Goal: Information Seeking & Learning: Learn about a topic

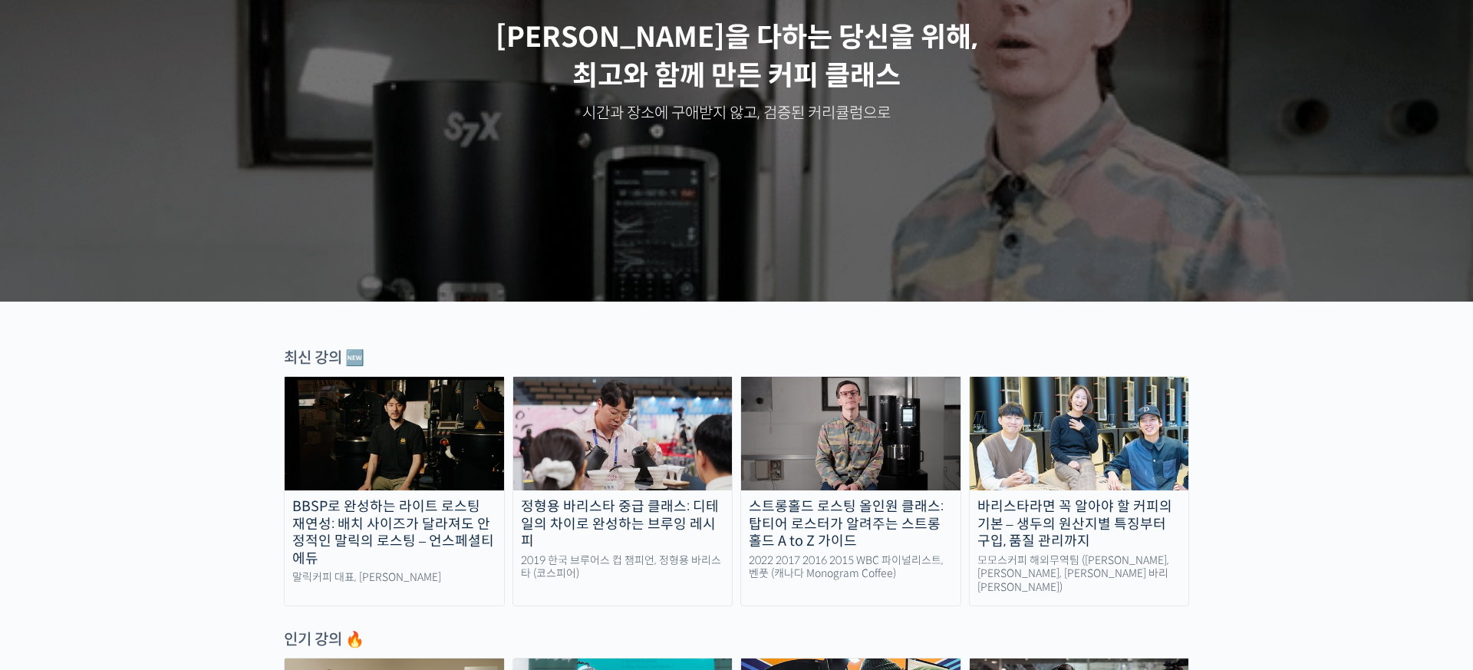
scroll to position [238, 0]
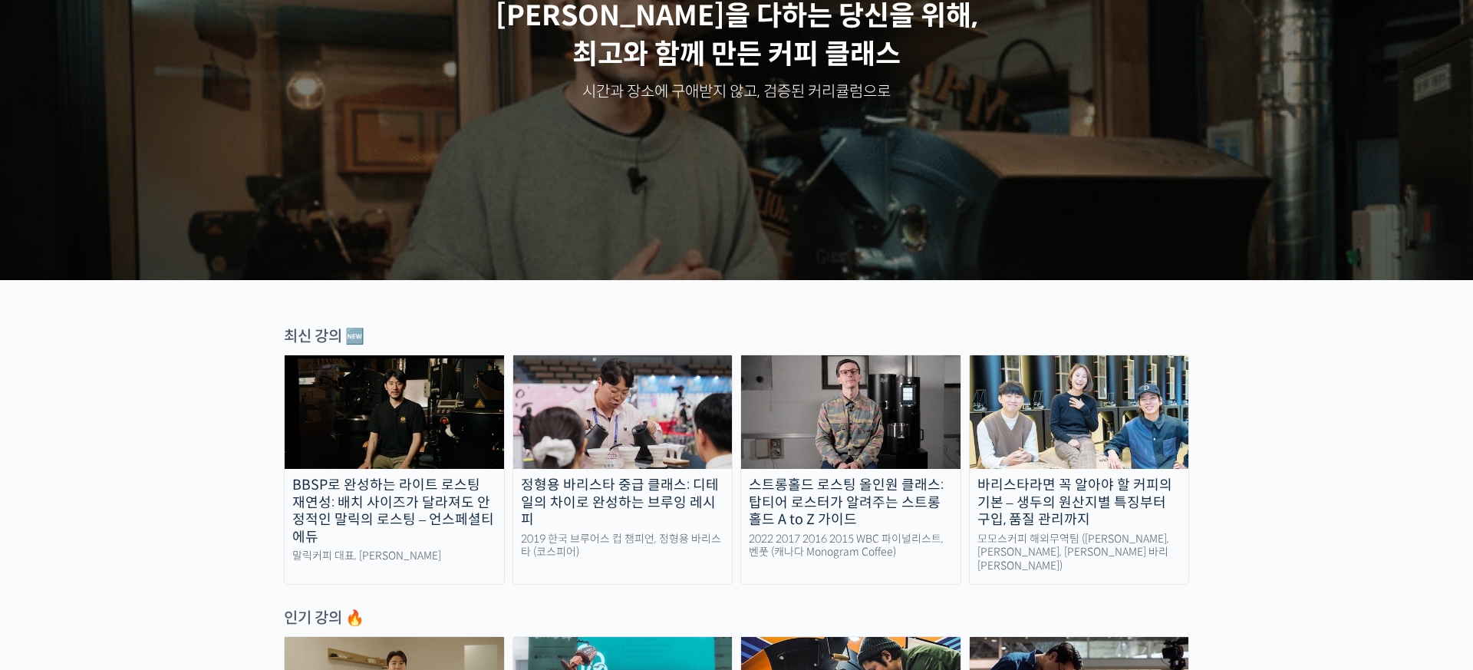
click at [624, 436] on img at bounding box center [622, 412] width 219 height 114
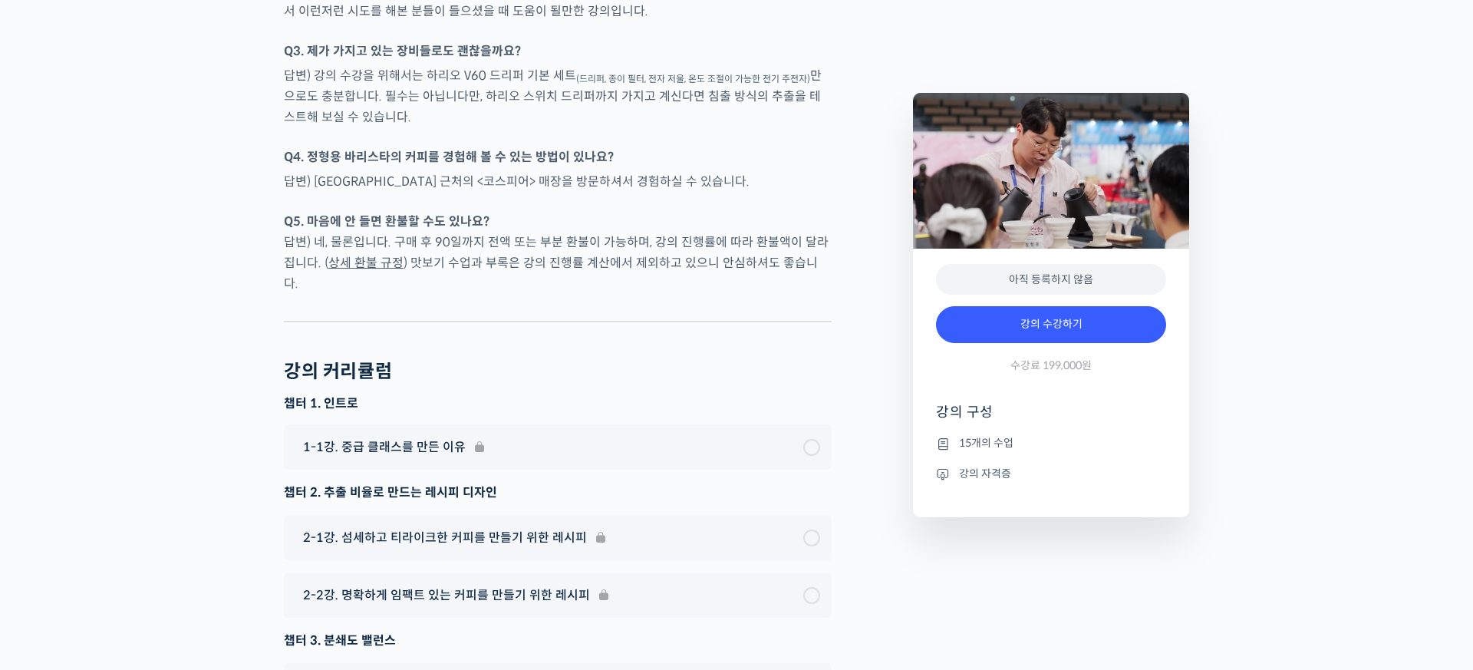
scroll to position [4238, 0]
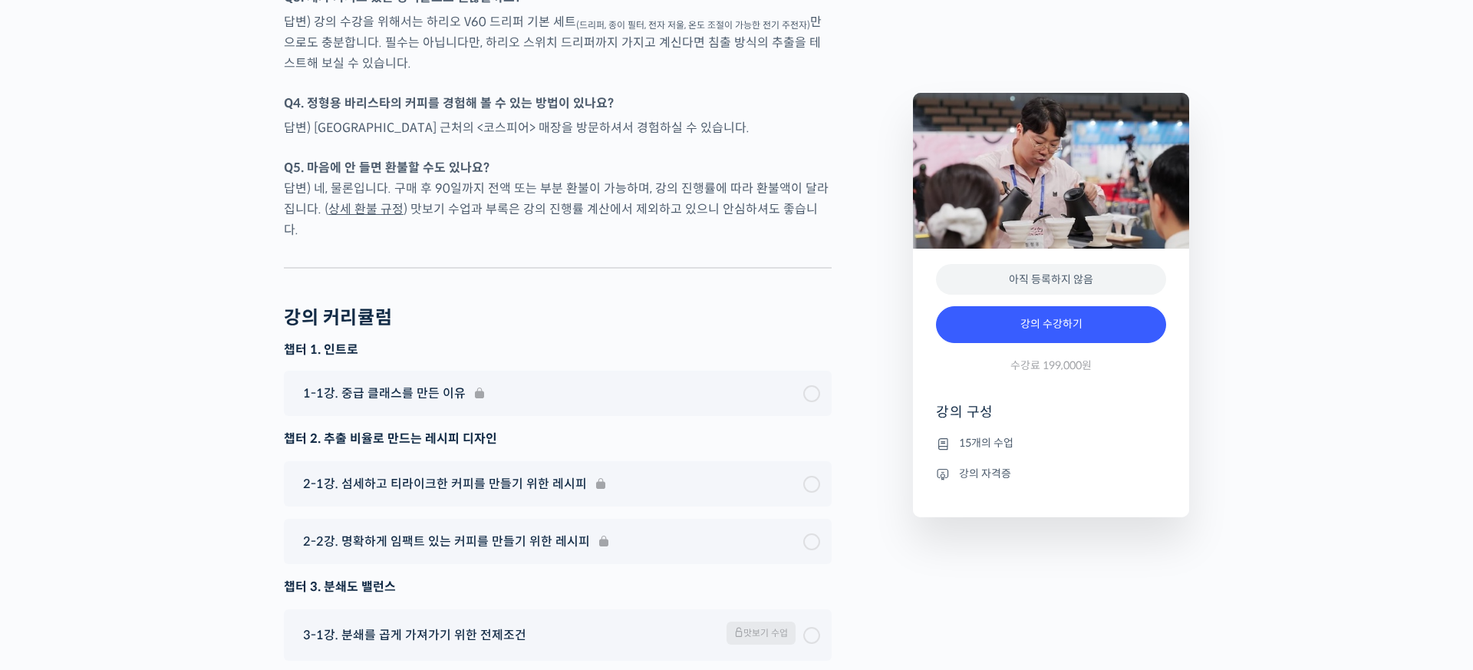
type input "leejs9125@gmail.com"
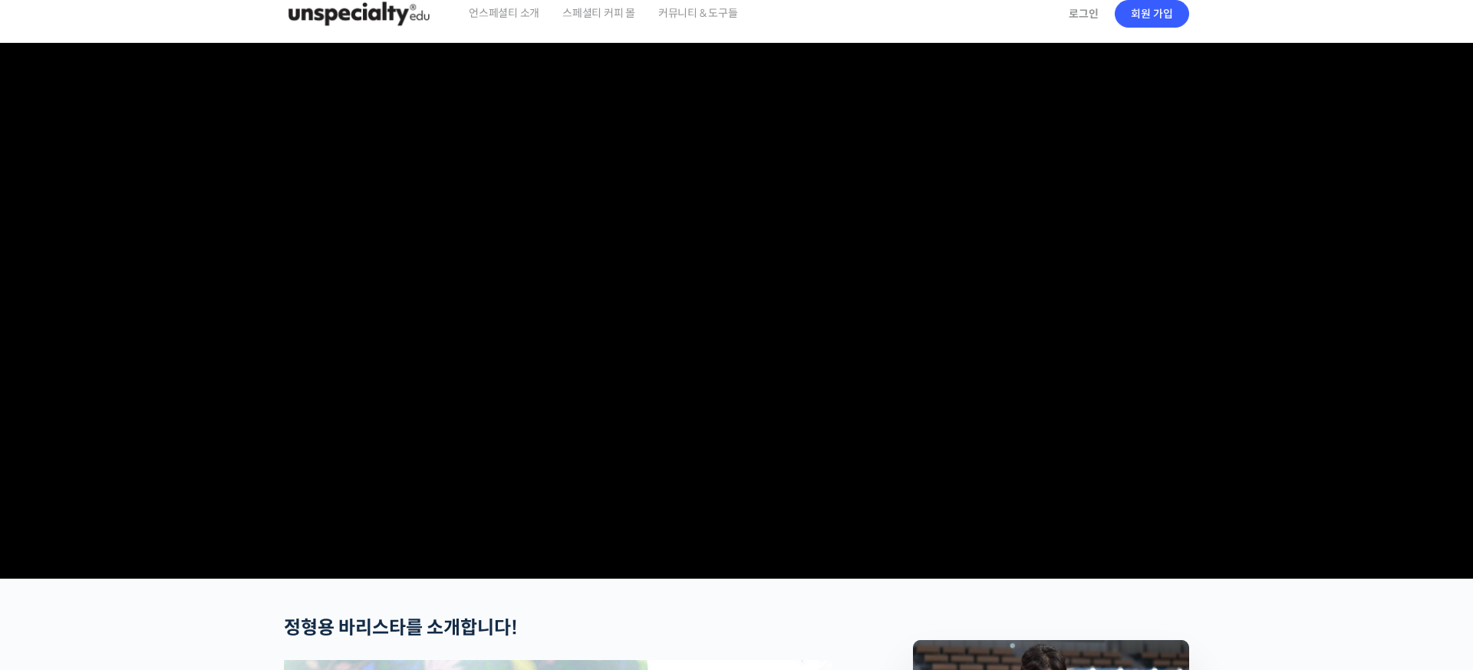
scroll to position [15, 0]
click at [370, 15] on img at bounding box center [359, 15] width 150 height 46
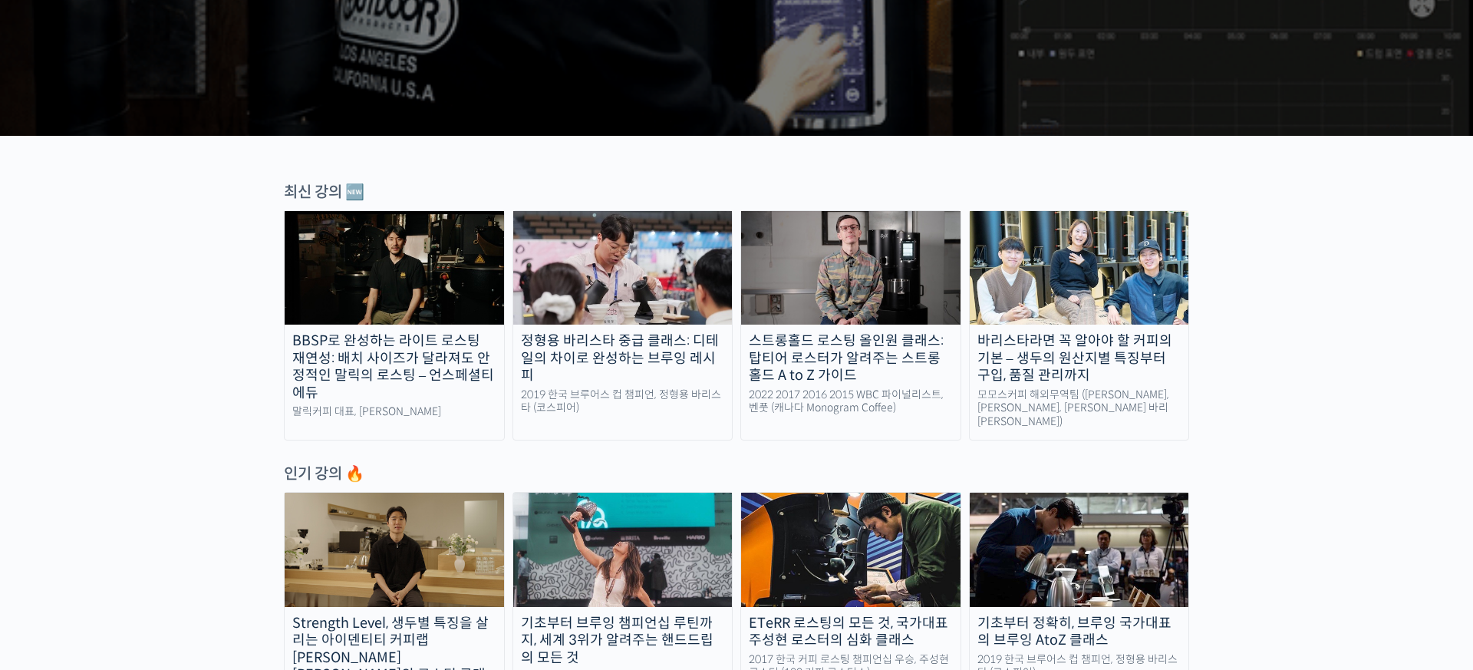
scroll to position [409, 0]
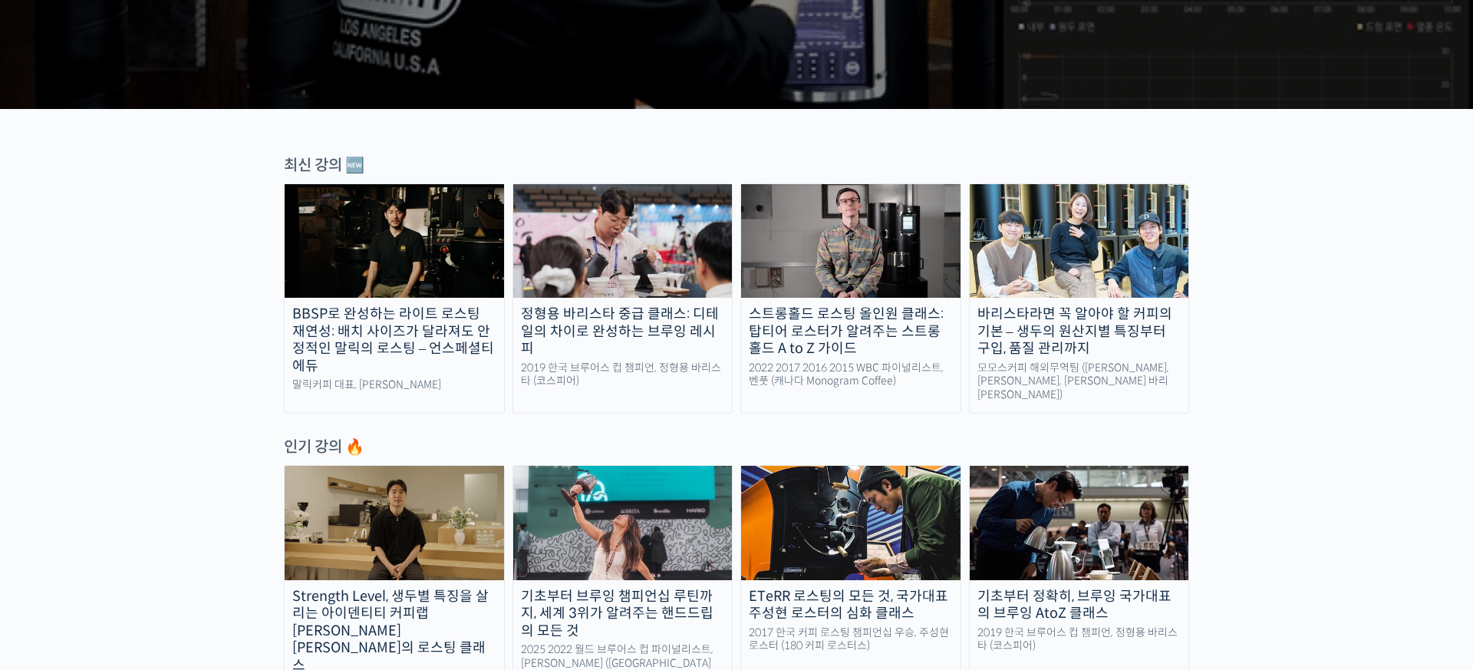
click at [870, 319] on div "스트롱홀드 로스팅 올인원 클래스: 탑티어 로스터가 알려주는 스트롱홀드 A to Z 가이드" at bounding box center [850, 331] width 219 height 52
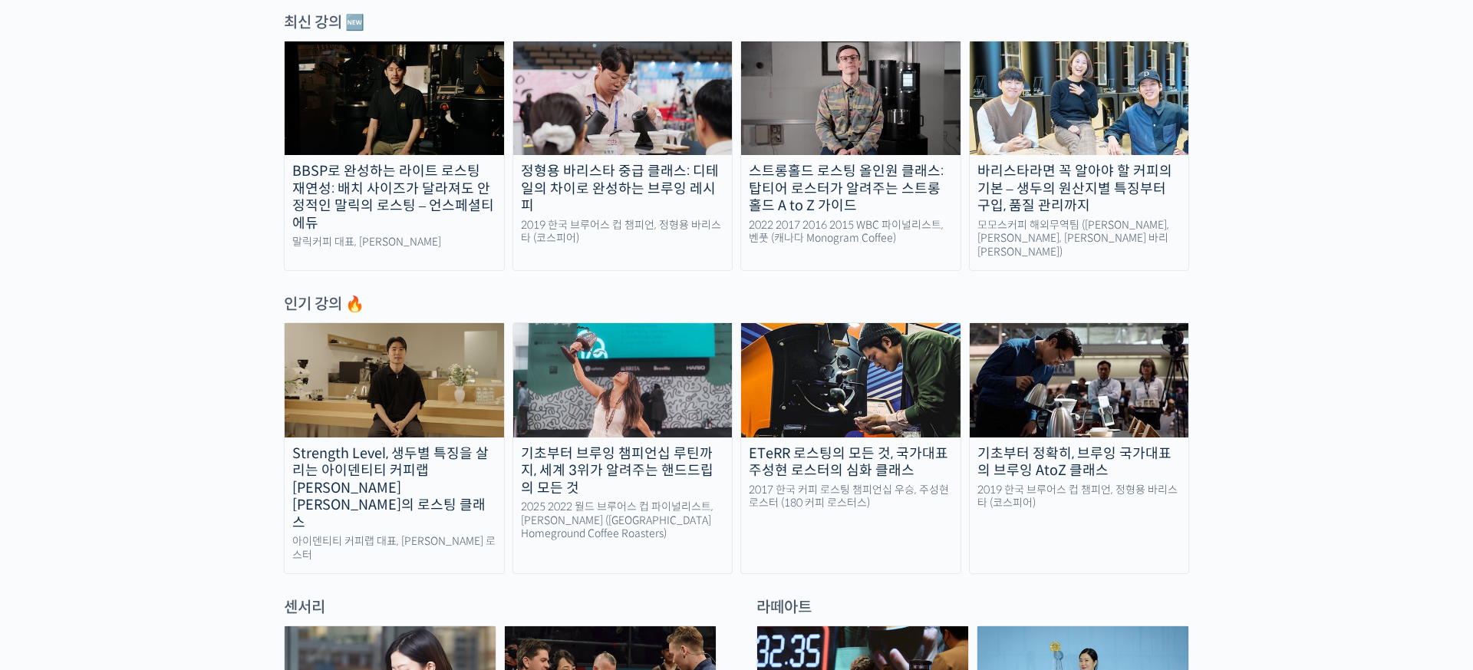
scroll to position [581, 0]
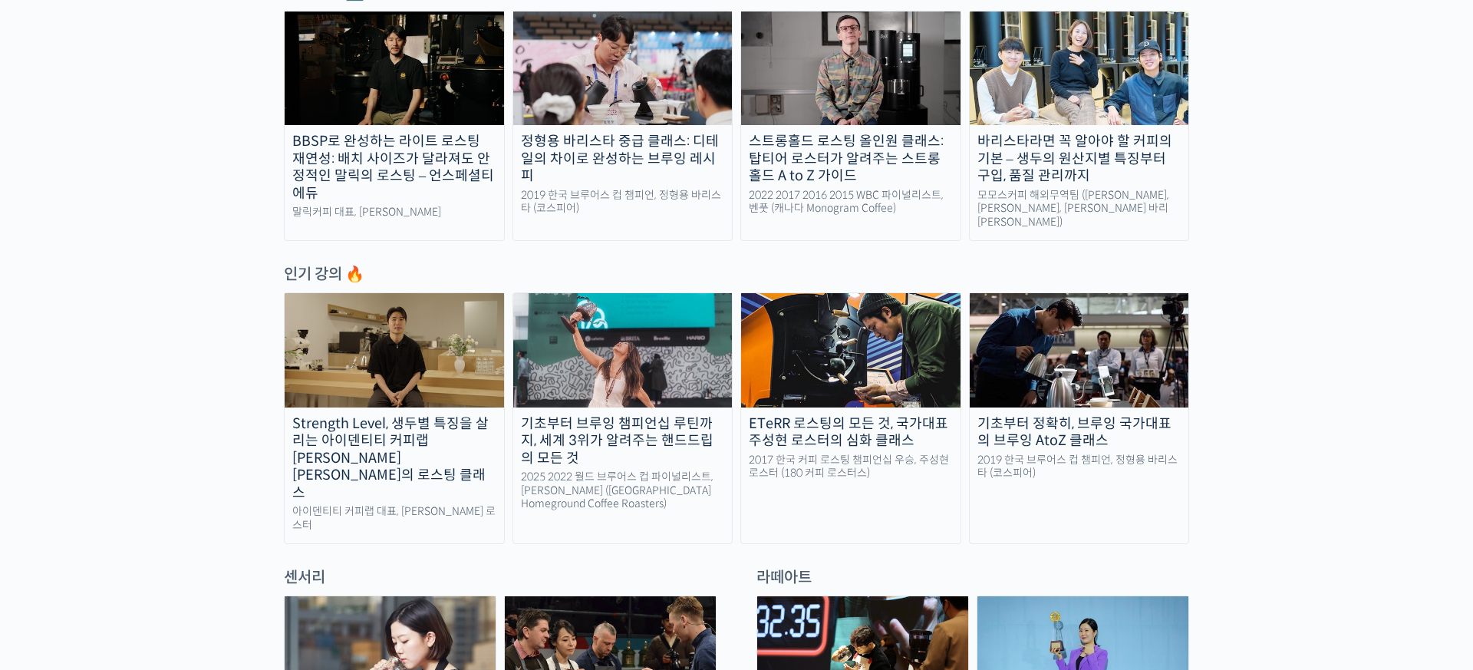
click at [610, 364] on img at bounding box center [622, 350] width 219 height 114
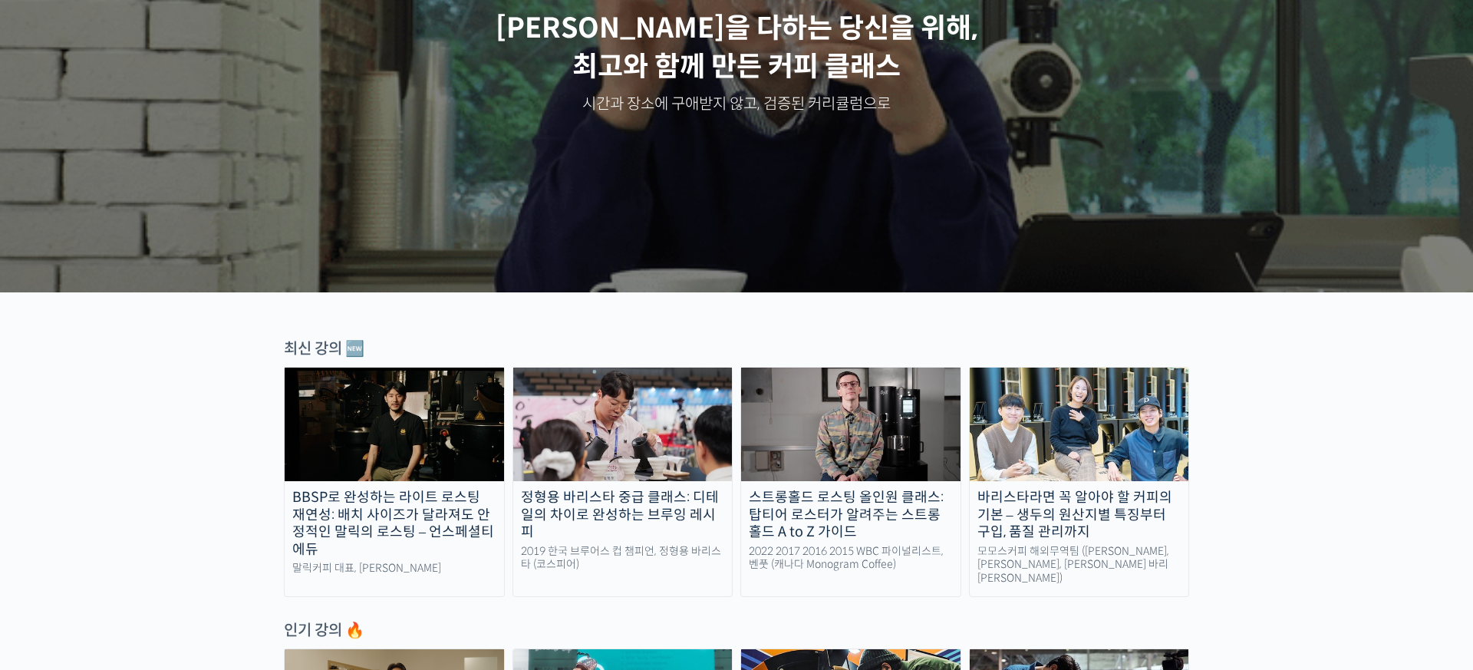
scroll to position [0, 0]
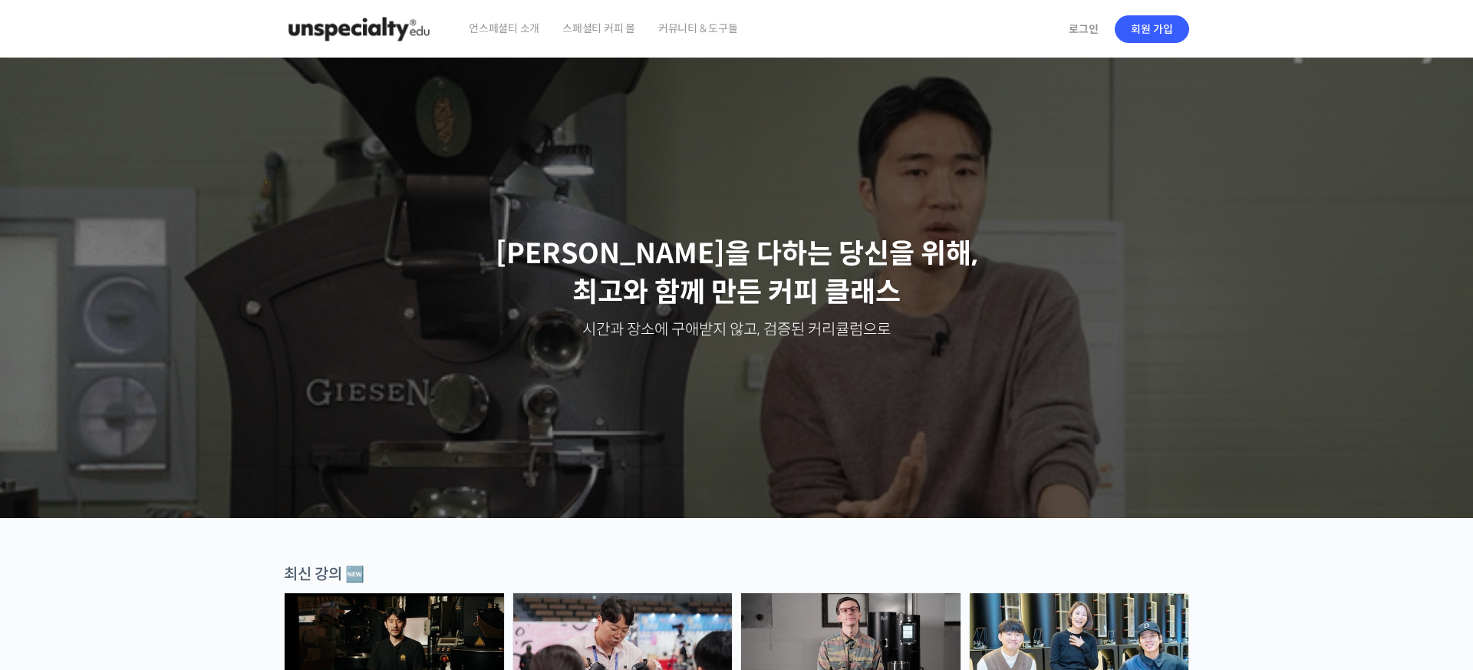
click at [338, 27] on img at bounding box center [359, 29] width 150 height 46
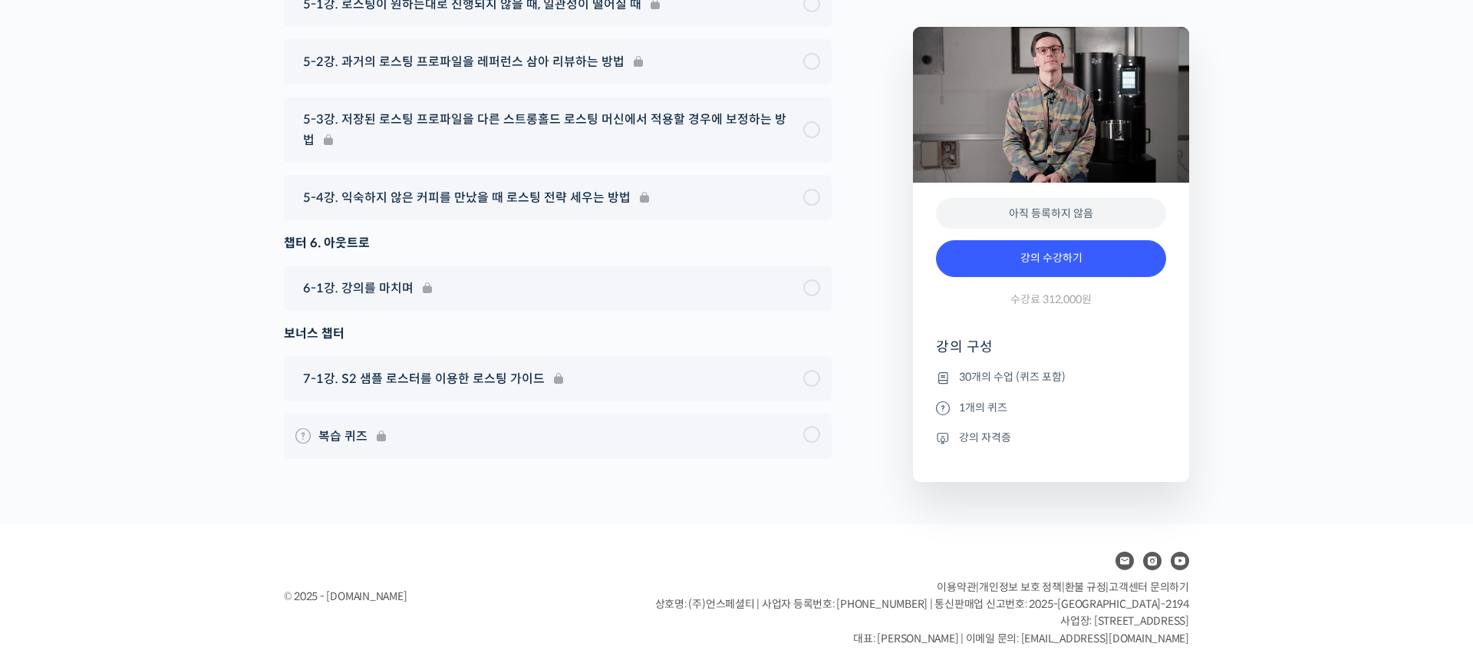
scroll to position [9162, 0]
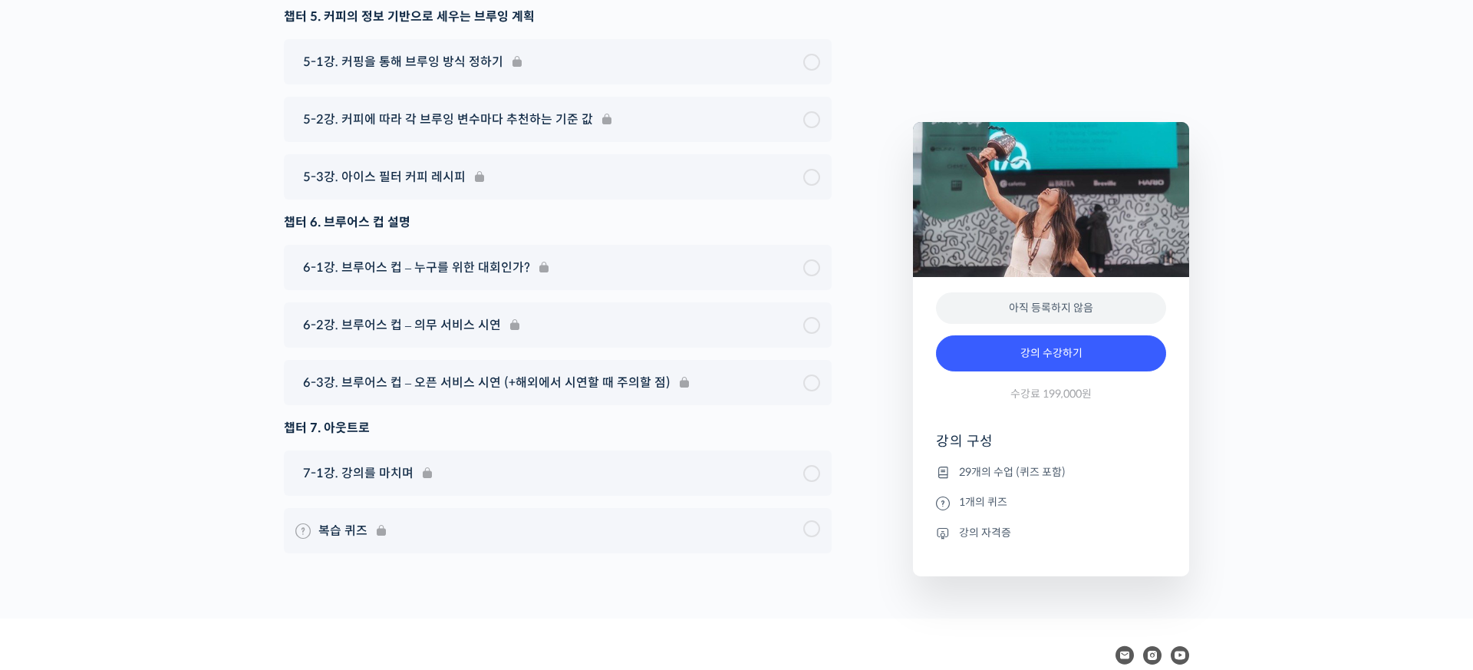
scroll to position [9075, 0]
